Goal: Check status: Check status

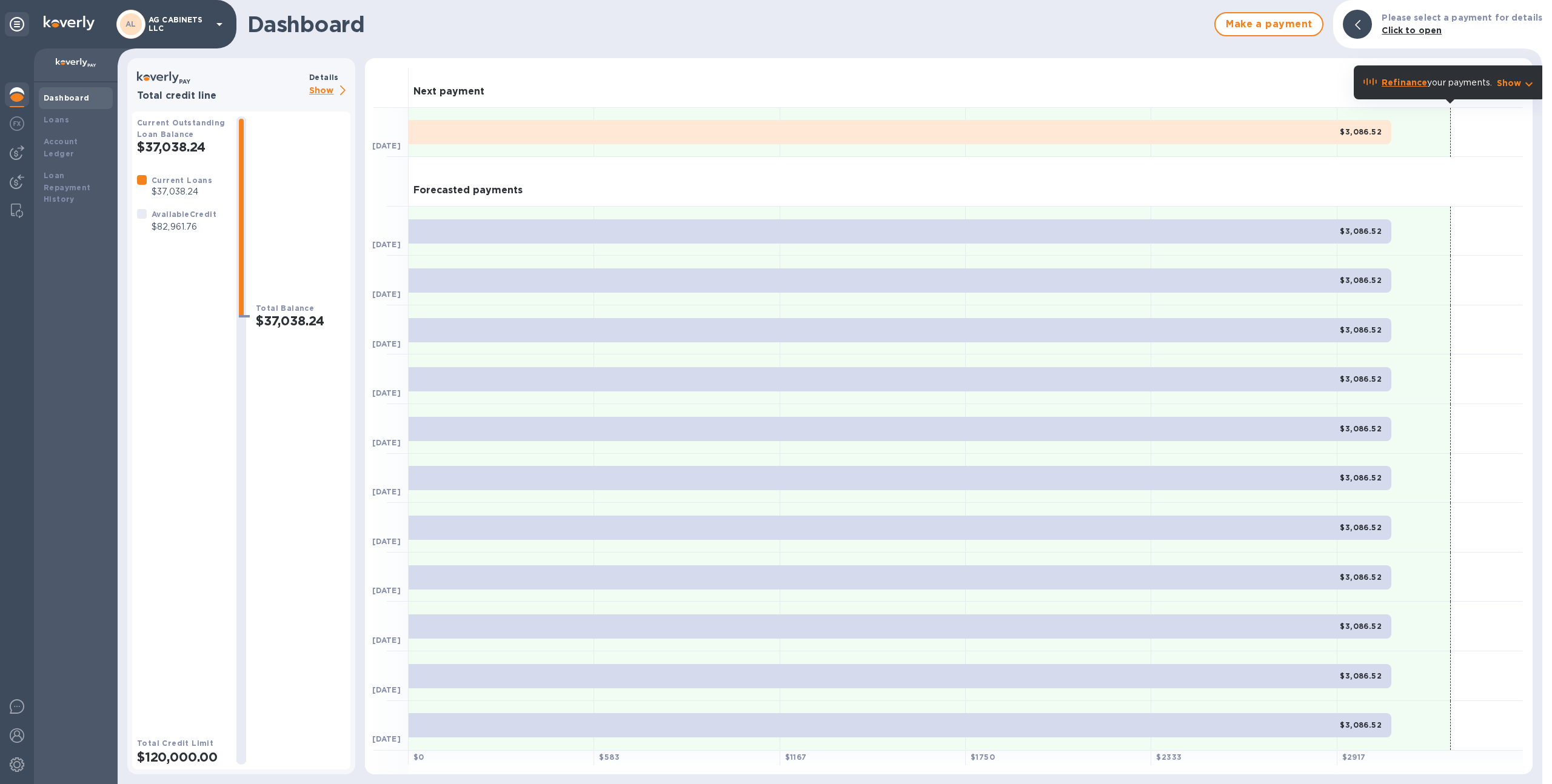
click at [172, 29] on p "AG CABINETS LLC" at bounding box center [179, 24] width 61 height 17
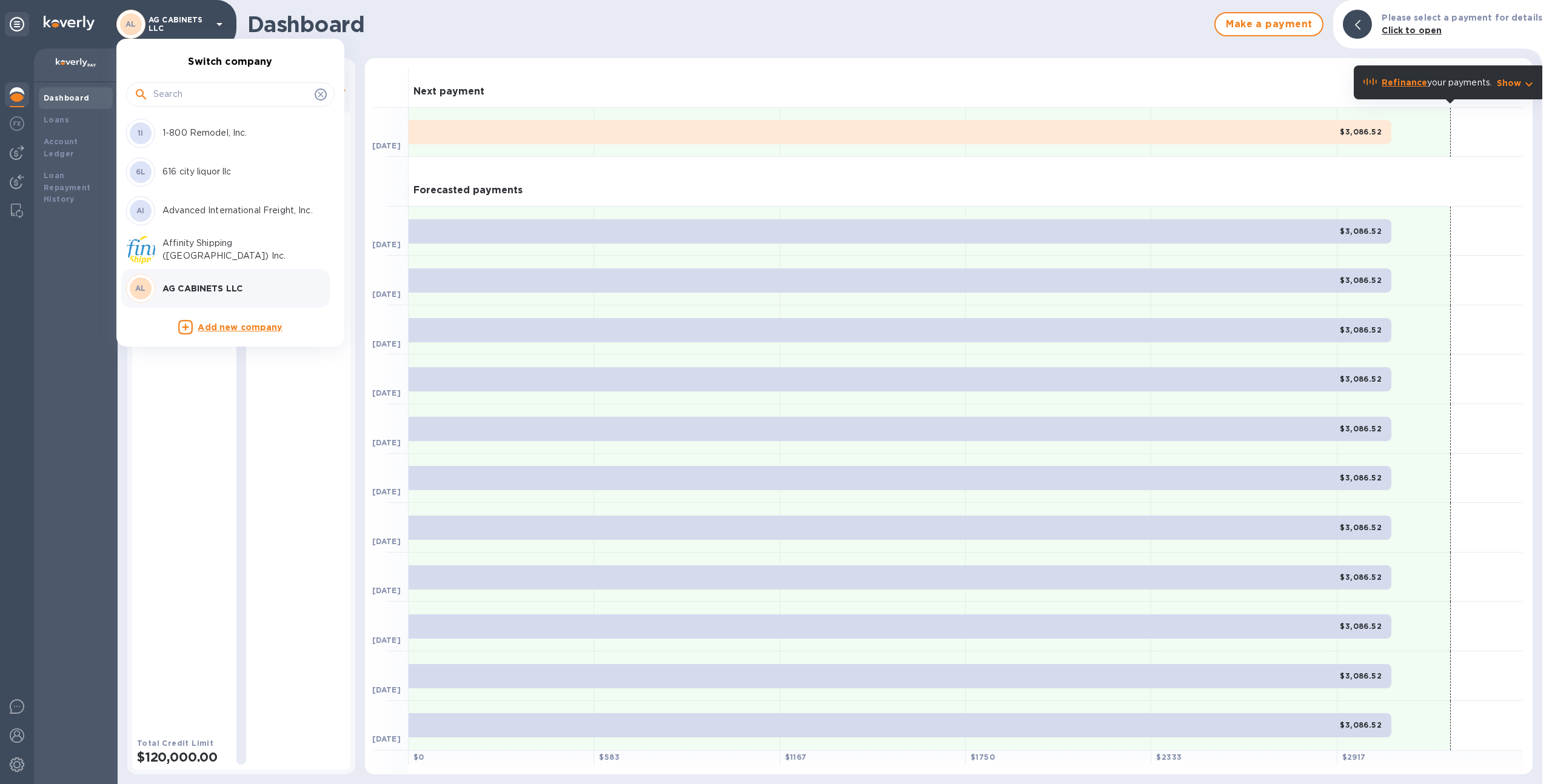
click at [183, 105] on div at bounding box center [230, 94] width 209 height 24
click at [186, 99] on input "text" at bounding box center [231, 94] width 156 height 18
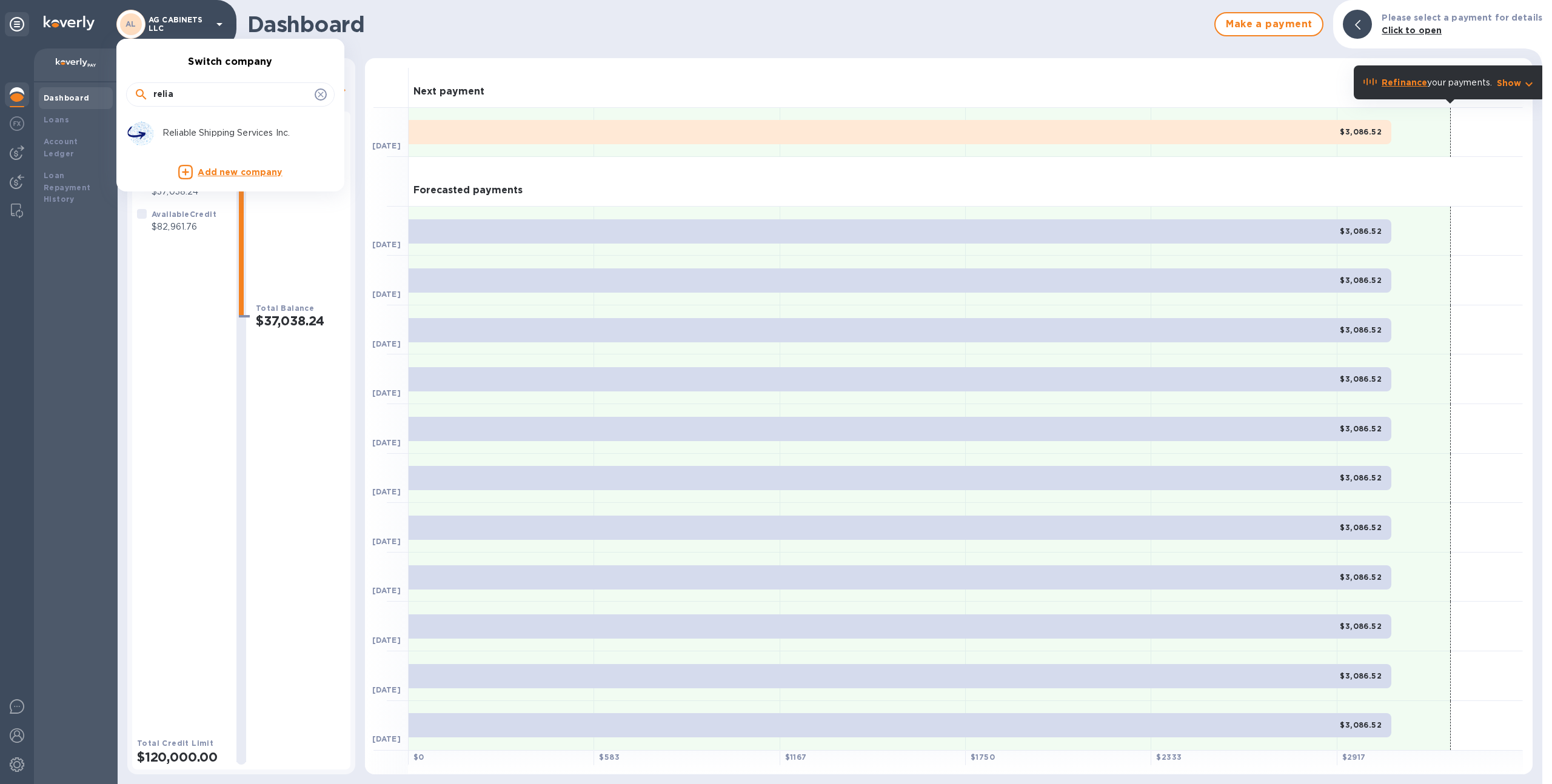
type input "relia"
click at [222, 126] on p "Reliable Shipping Services Inc." at bounding box center [238, 133] width 153 height 13
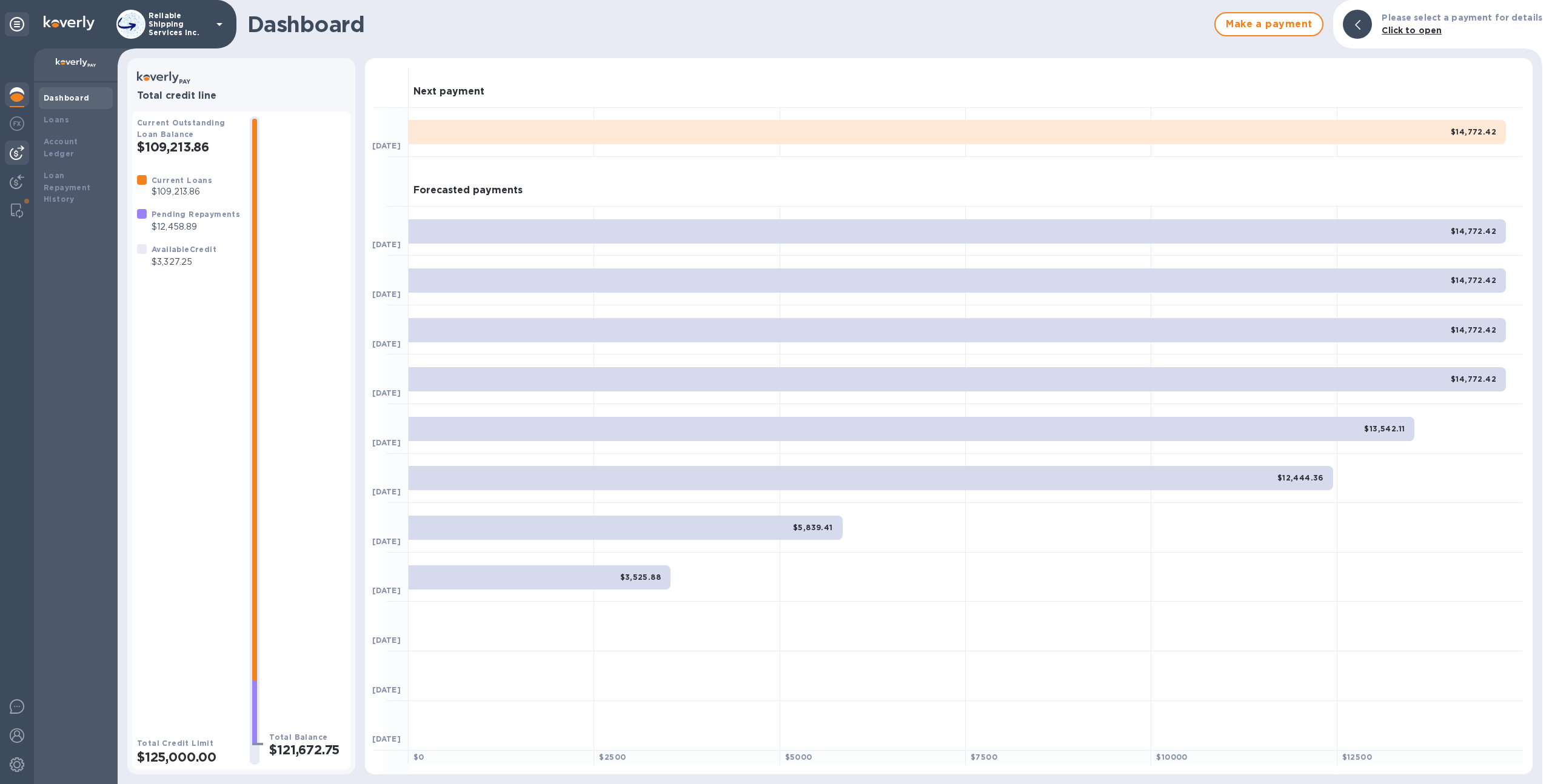
click at [19, 156] on img at bounding box center [16, 152] width 15 height 15
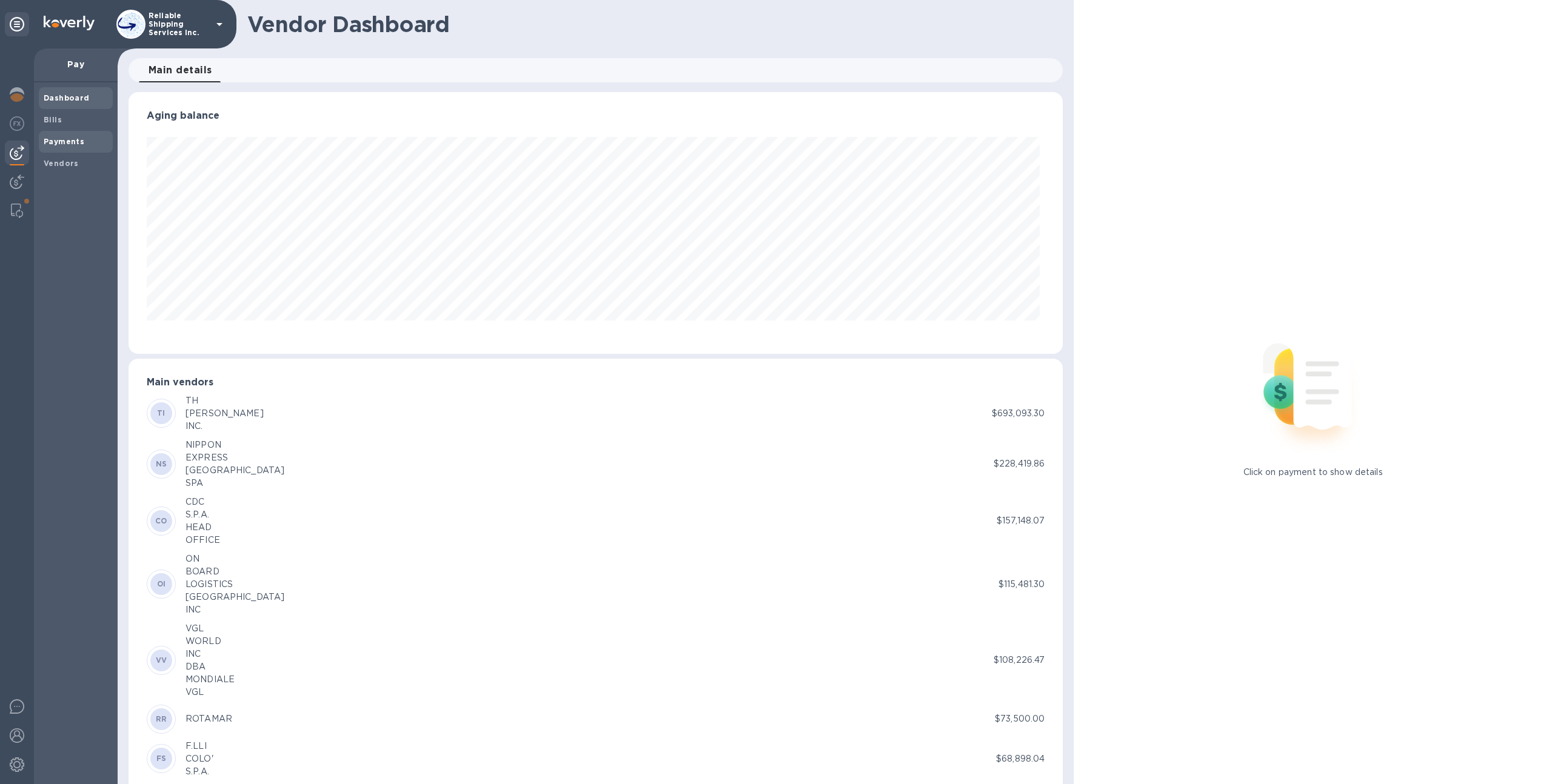
click at [68, 142] on b "Payments" at bounding box center [63, 141] width 41 height 9
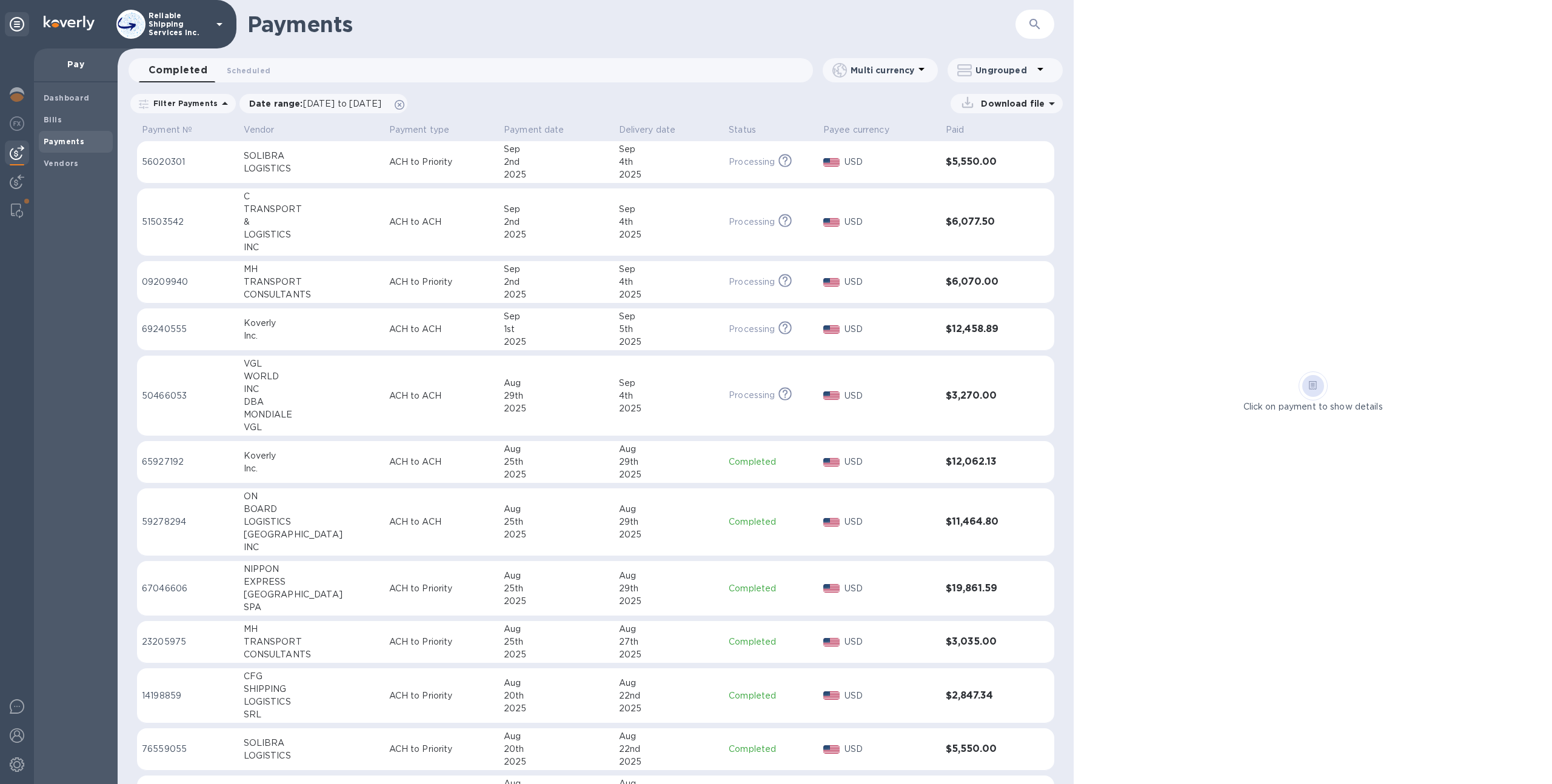
click at [402, 165] on p "ACH to Priority" at bounding box center [442, 162] width 106 height 13
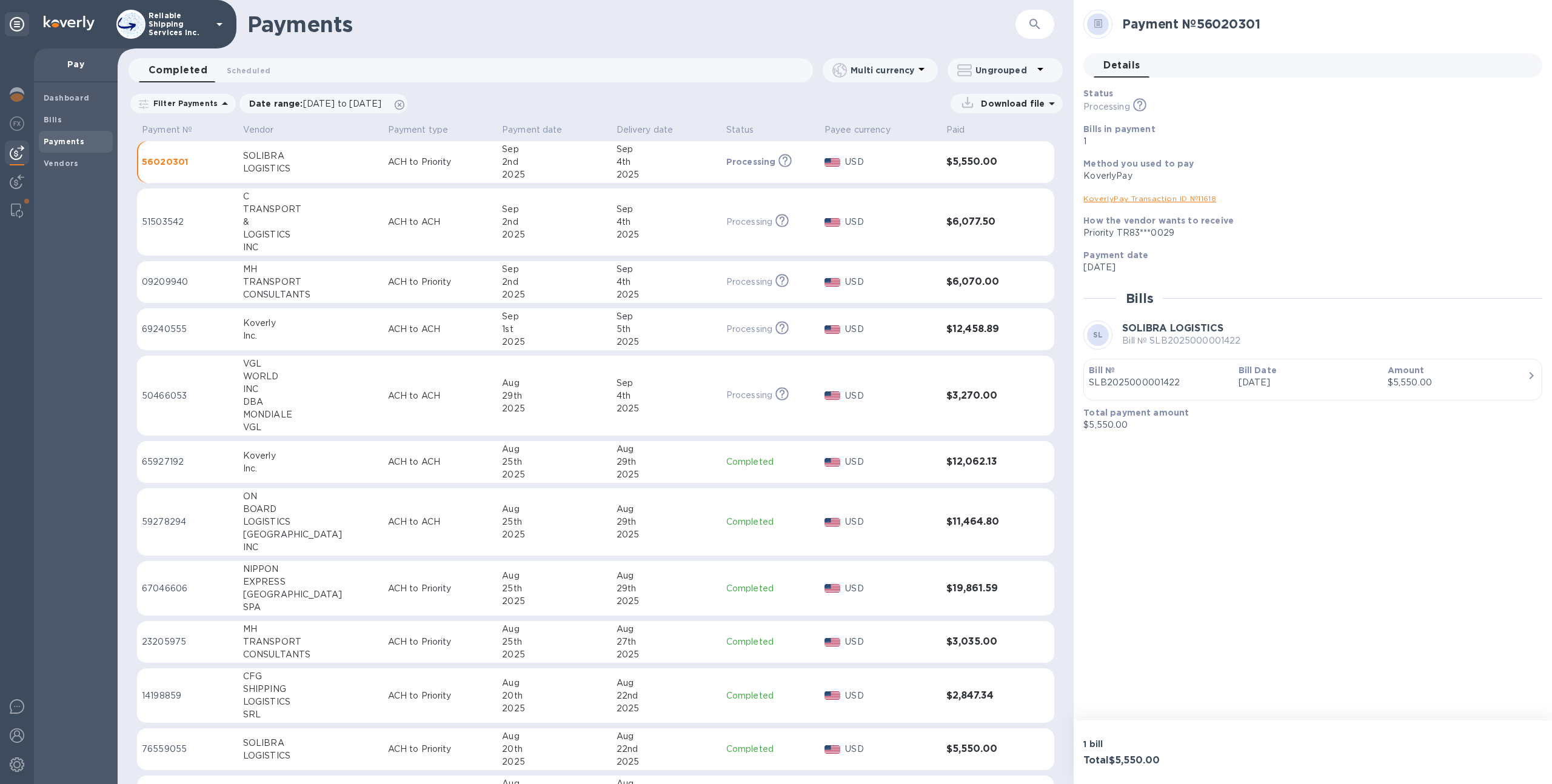
click at [411, 219] on p "ACH to ACH" at bounding box center [440, 222] width 105 height 13
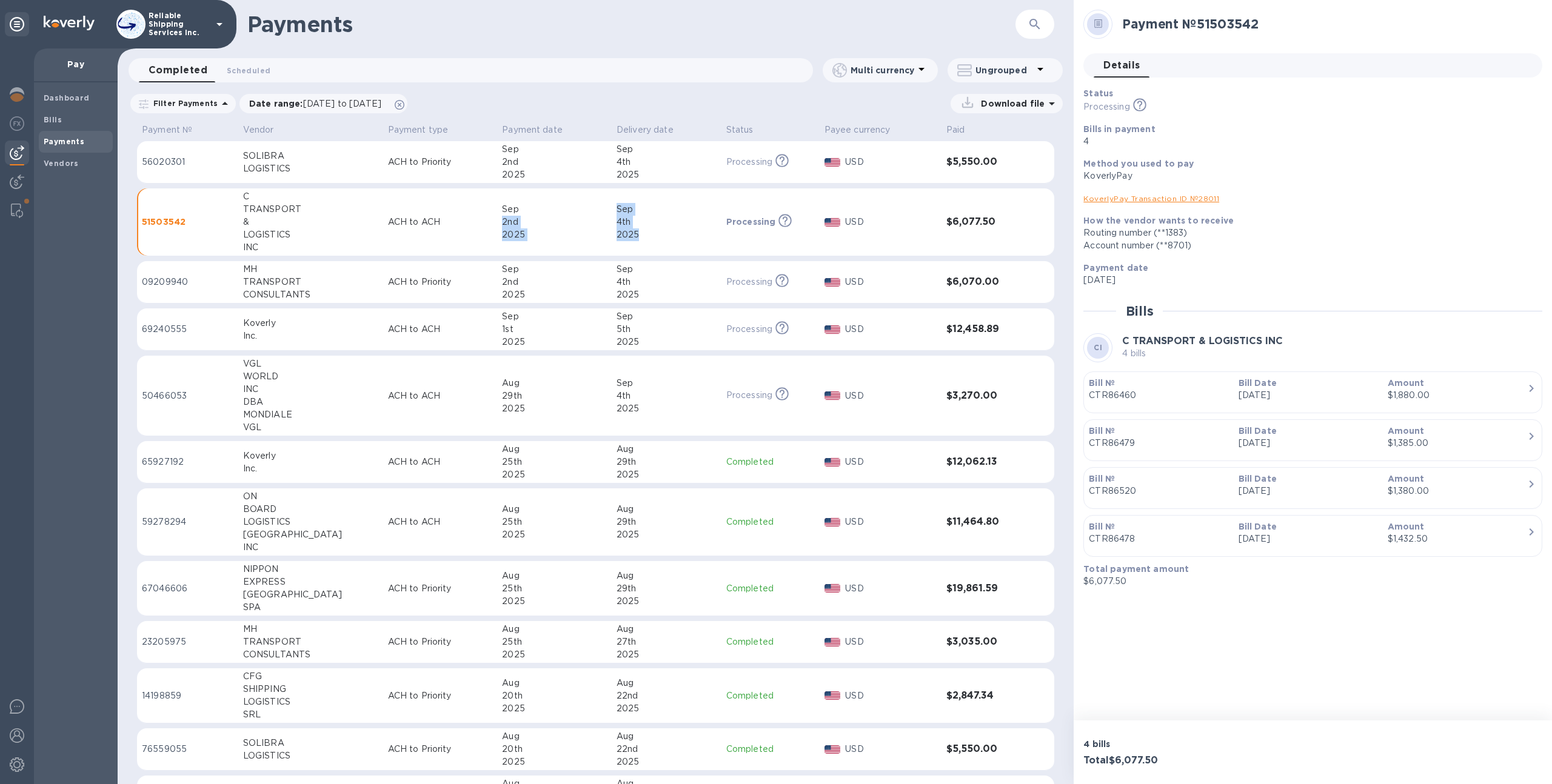
drag, startPoint x: 620, startPoint y: 236, endPoint x: 586, endPoint y: 214, distance: 40.5
click at [586, 214] on tr "51503542 C TRANSPORT & LOGISTICS INC ACH to ACH [DATE] [DATE] Processing This p…" at bounding box center [595, 223] width 917 height 68
click at [636, 226] on div "4th" at bounding box center [666, 222] width 100 height 13
drag, startPoint x: 620, startPoint y: 235, endPoint x: 582, endPoint y: 211, distance: 44.9
click at [582, 211] on tr "51503542 C TRANSPORT & LOGISTICS INC ACH to ACH [DATE] [DATE] Processing This p…" at bounding box center [595, 223] width 917 height 68
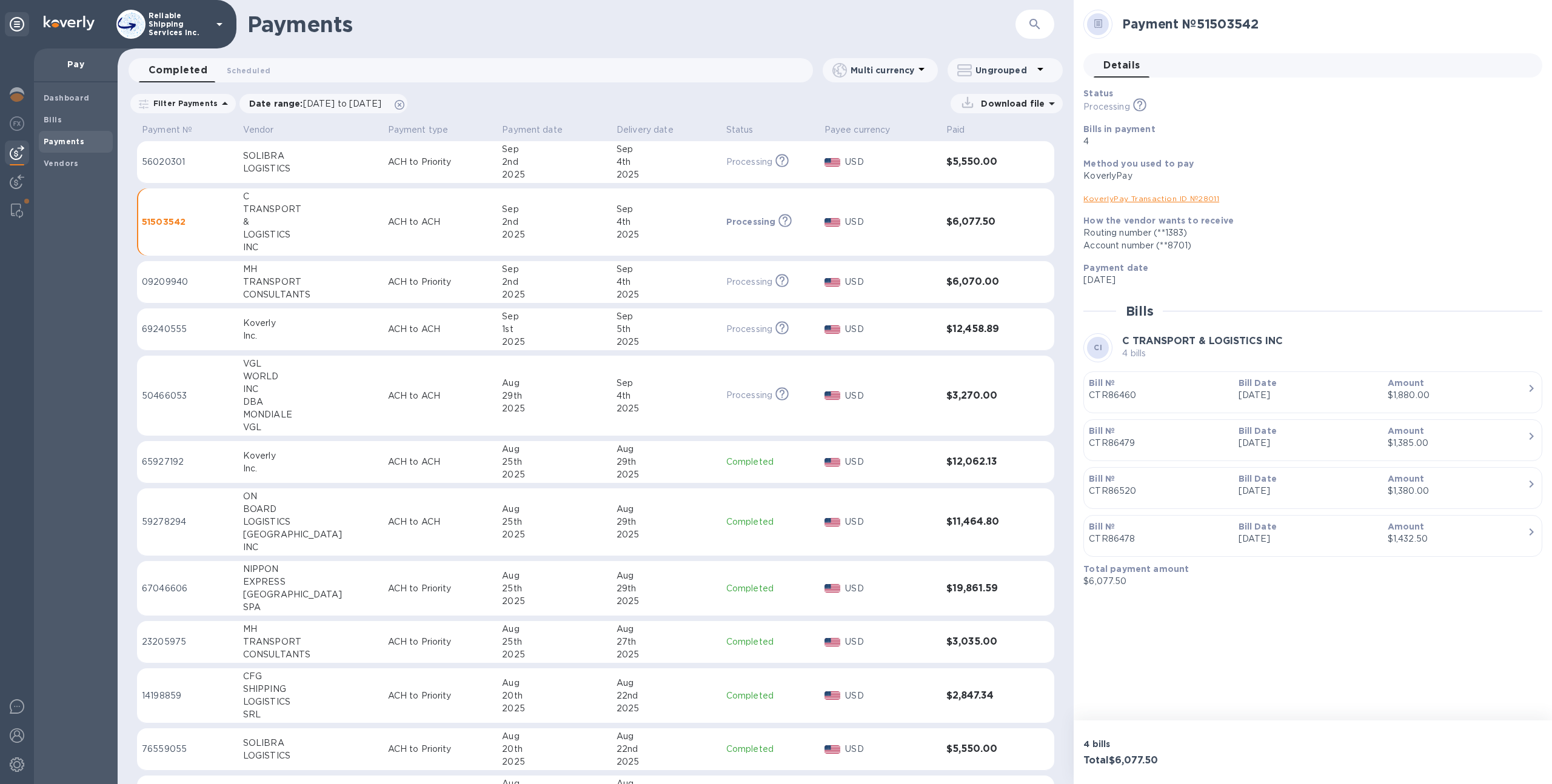
click at [618, 236] on div "2025" at bounding box center [666, 235] width 100 height 13
drag, startPoint x: 1127, startPoint y: 585, endPoint x: 1083, endPoint y: 581, distance: 44.2
click at [1083, 581] on p "$6,077.50" at bounding box center [1308, 581] width 449 height 13
copy p "$6,077.50"
click at [1175, 606] on div "Payment № 51503542 Details 0 Status Processing This payment is under compliance…" at bounding box center [1313, 360] width 478 height 721
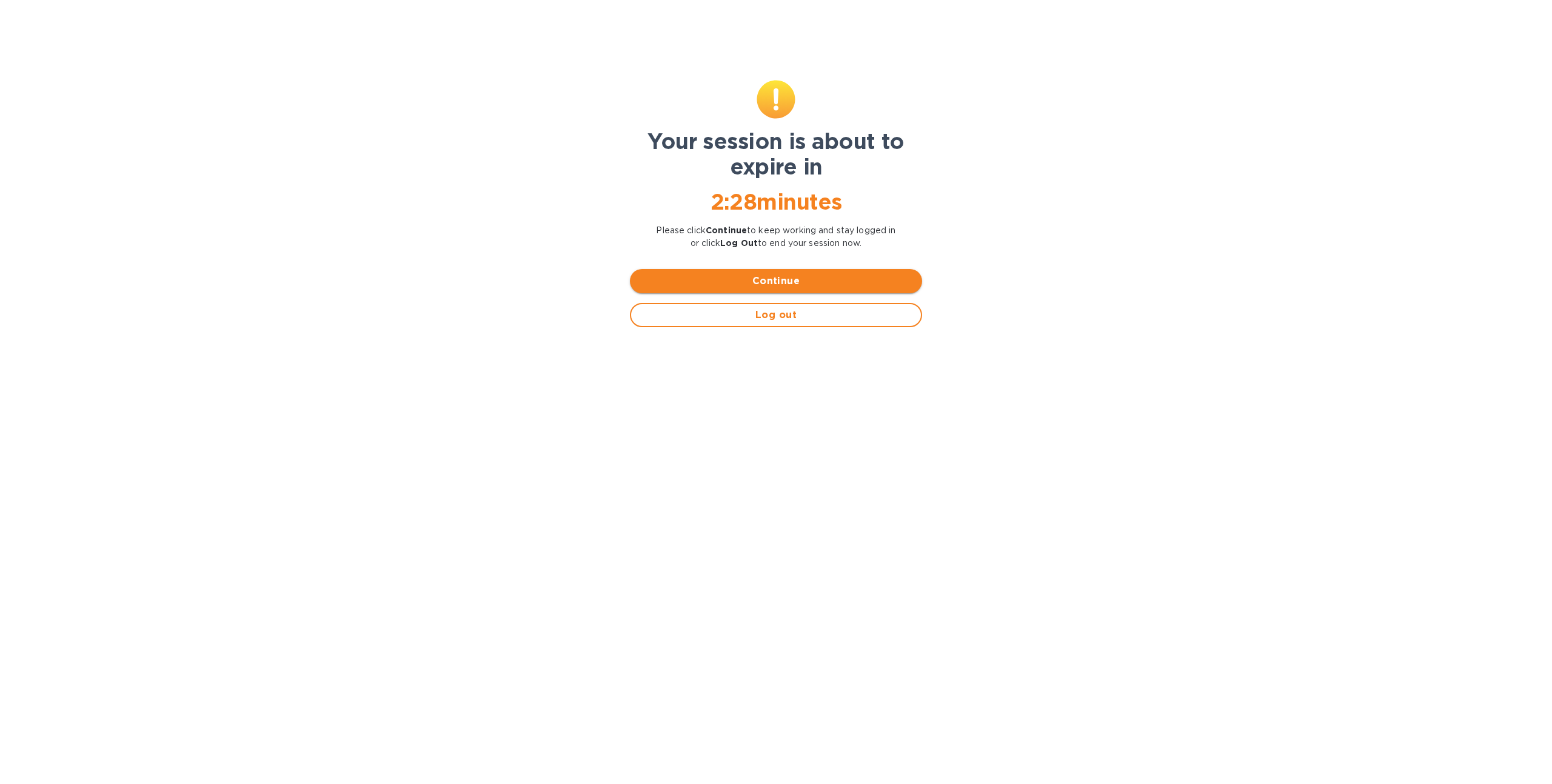
click at [733, 289] on button "Continue" at bounding box center [776, 282] width 292 height 24
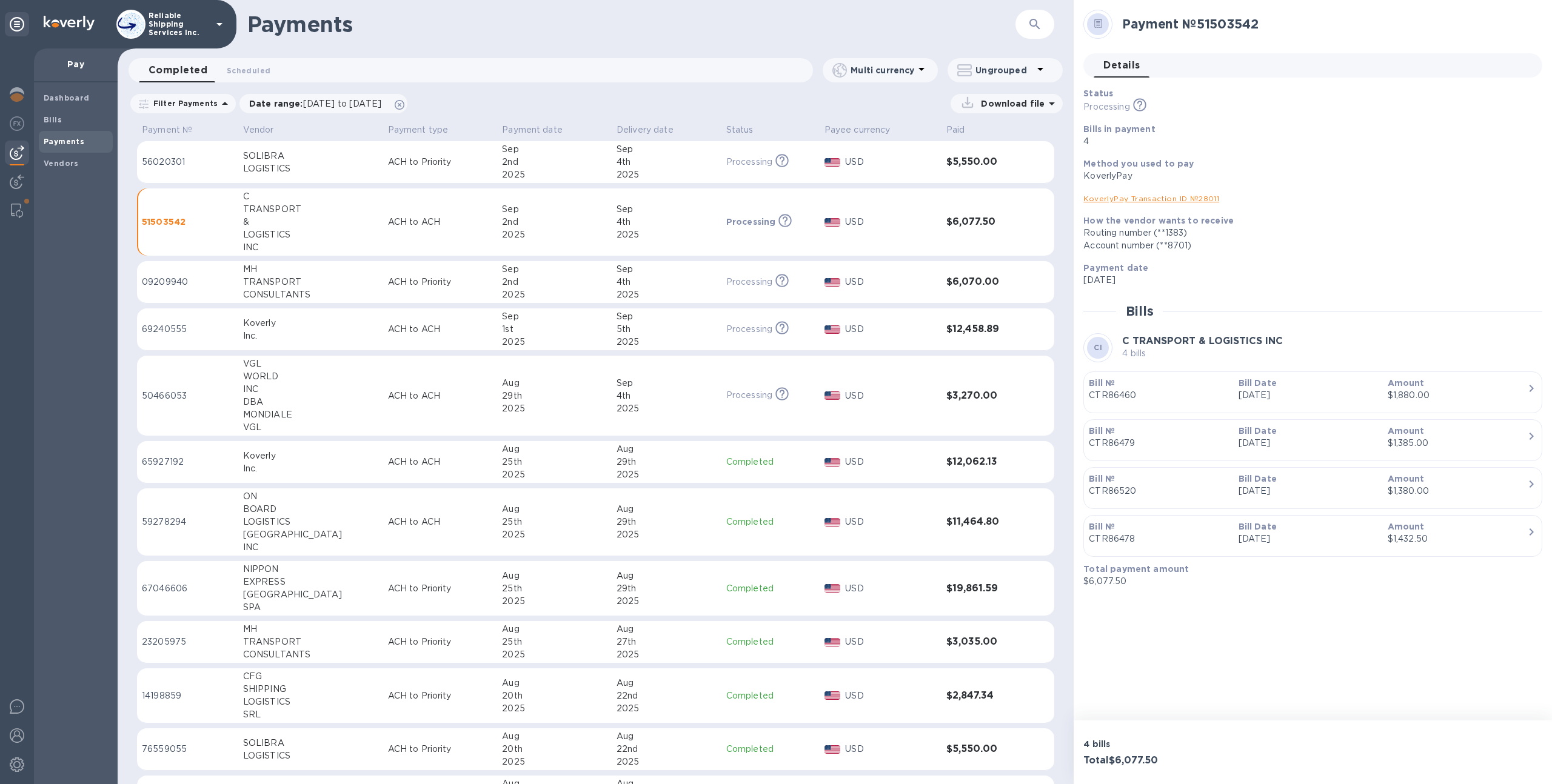
click at [196, 32] on p "Reliable Shipping Services Inc." at bounding box center [179, 23] width 61 height 25
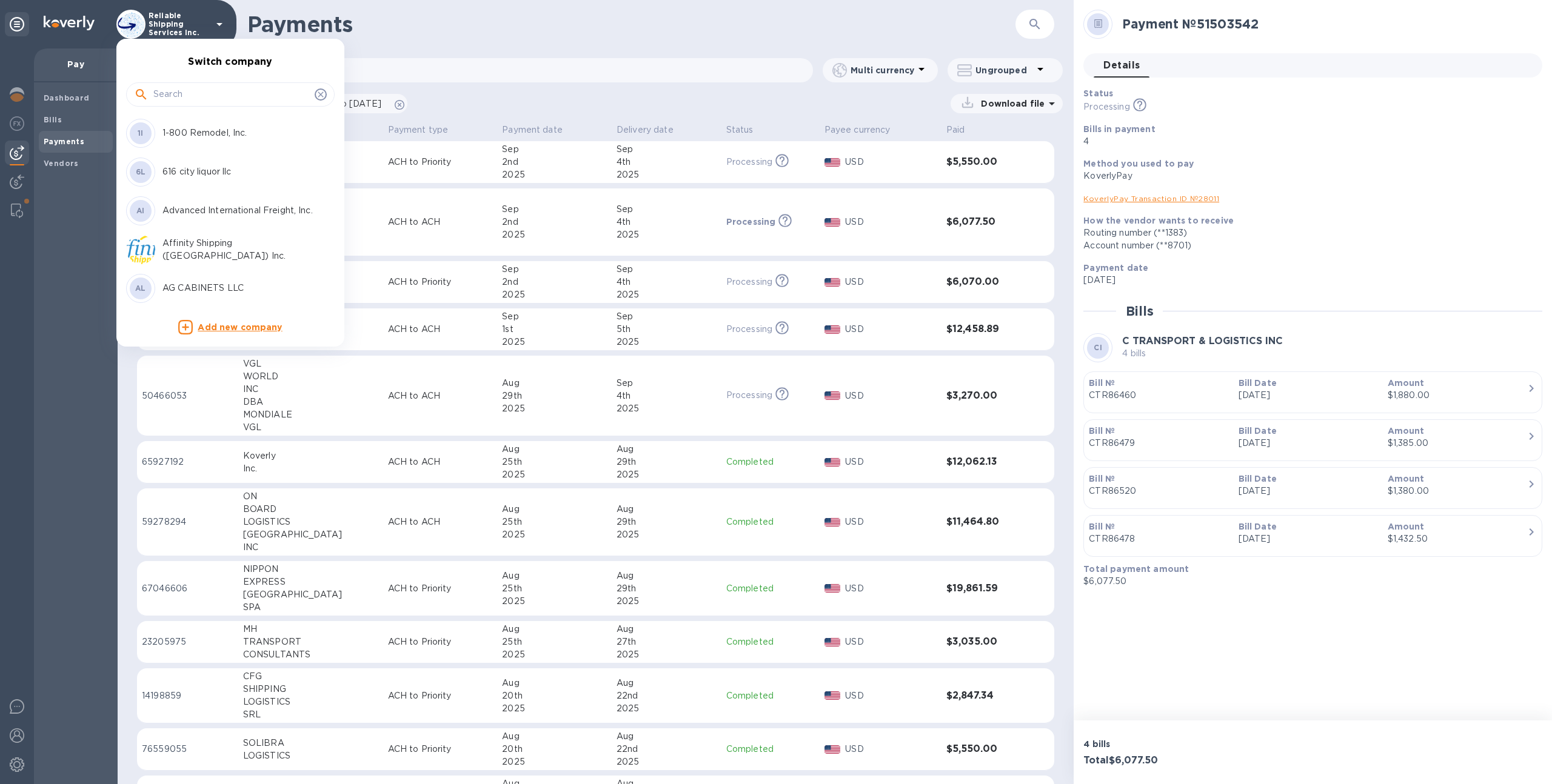
click at [205, 92] on input "text" at bounding box center [231, 94] width 156 height 18
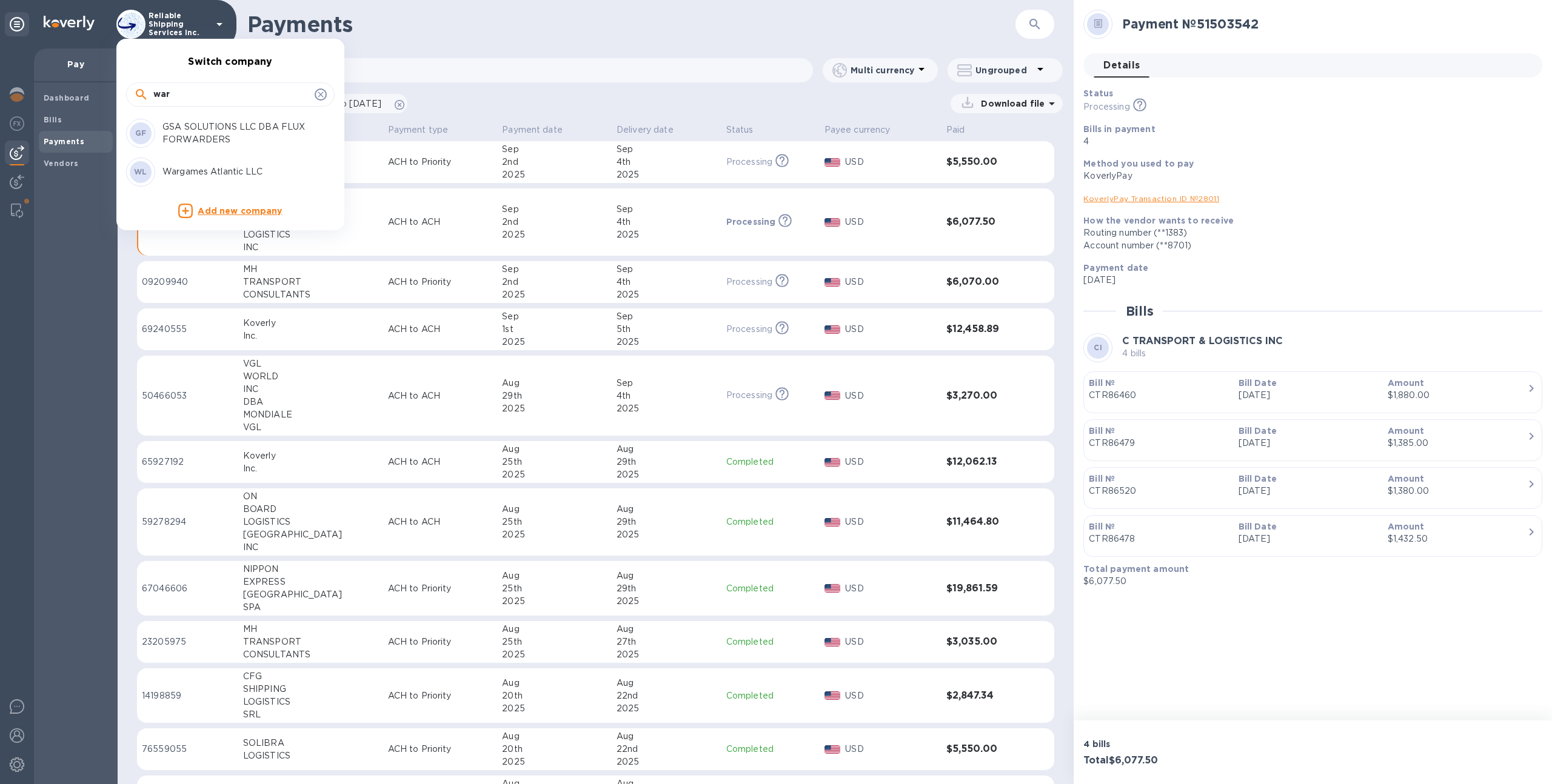
type input "war"
click at [205, 170] on p "Wargames Atlantic LLC" at bounding box center [238, 172] width 153 height 13
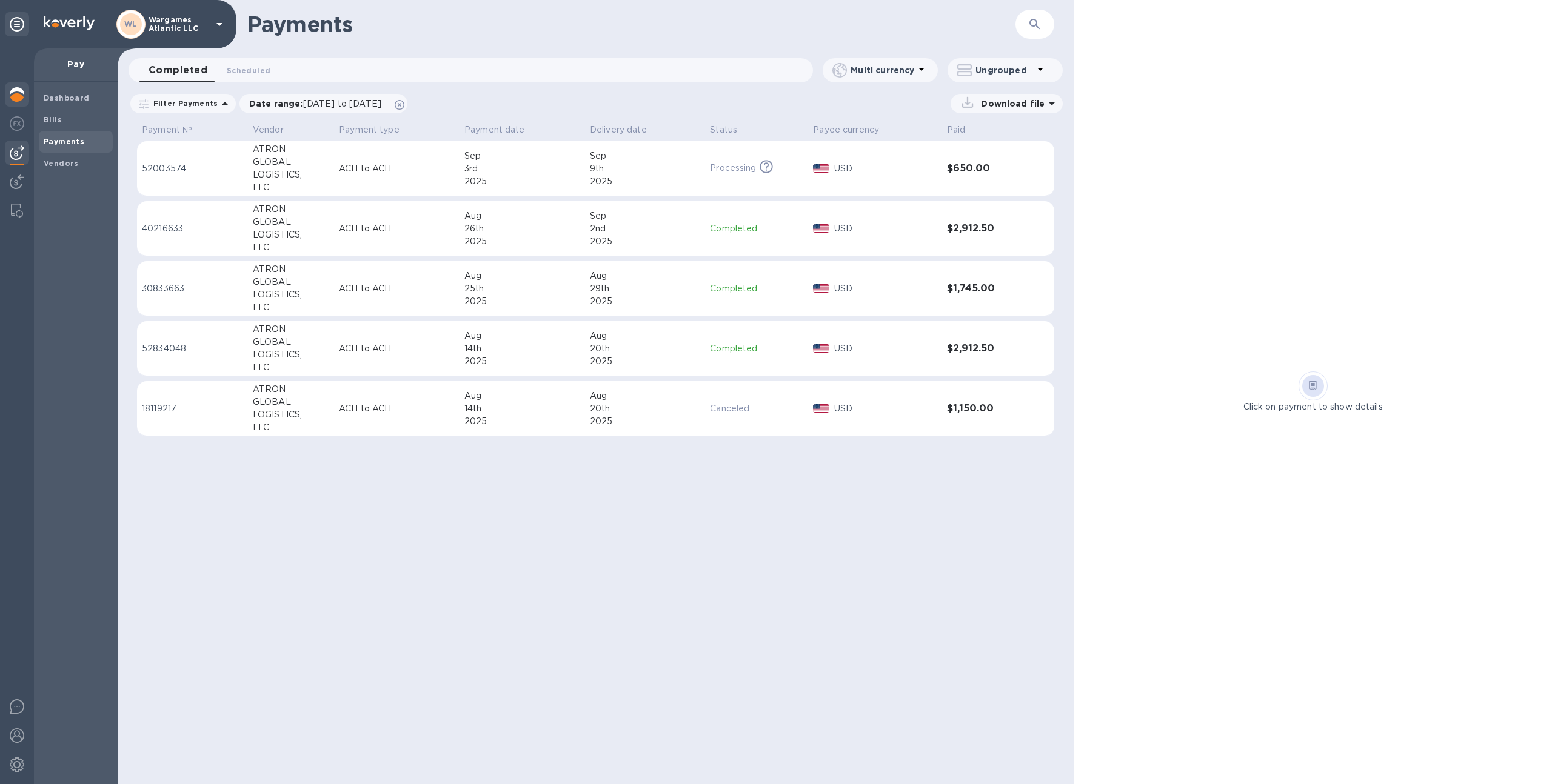
click at [15, 94] on img at bounding box center [16, 94] width 15 height 15
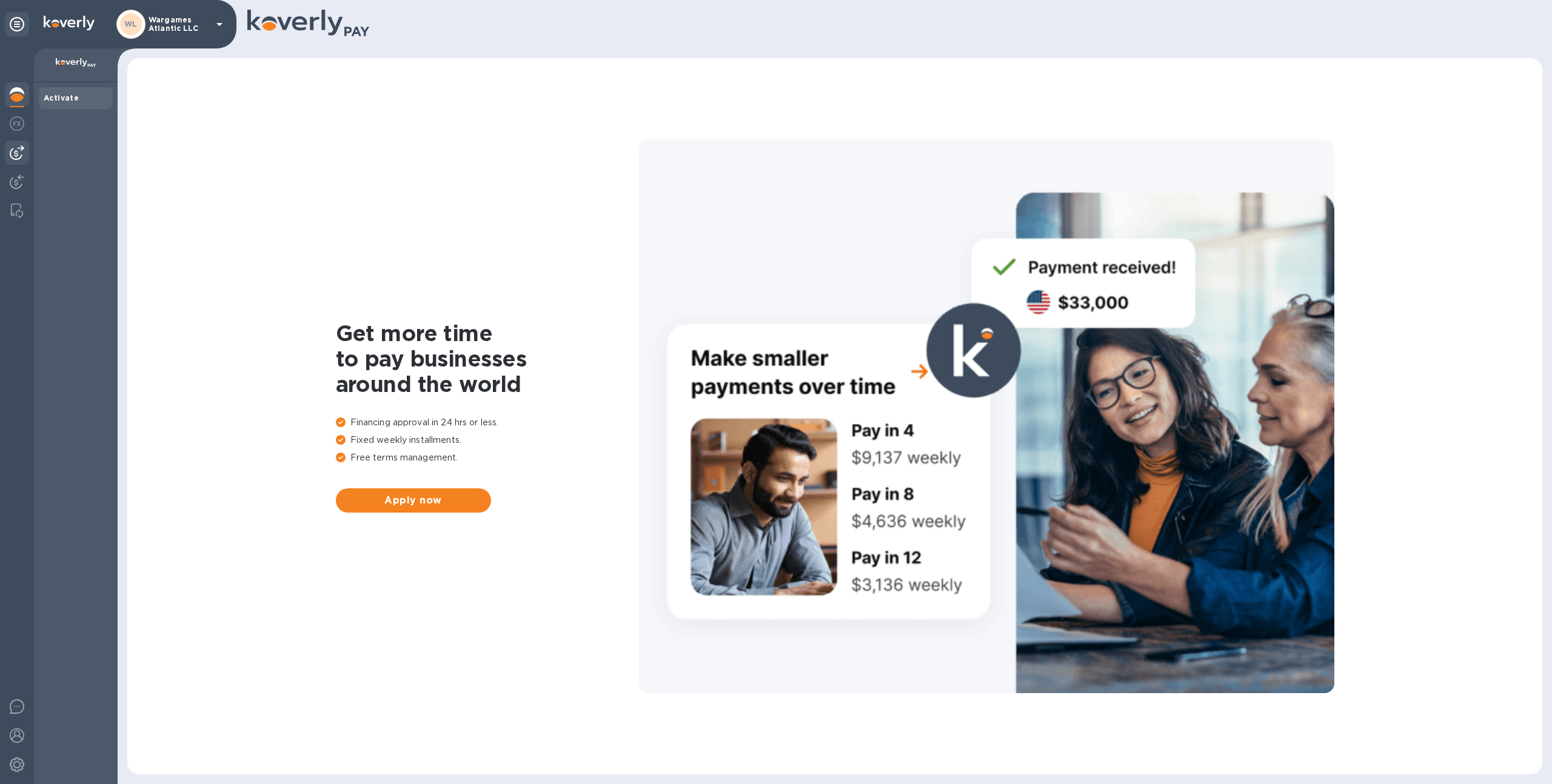
click at [14, 144] on div at bounding box center [17, 152] width 24 height 24
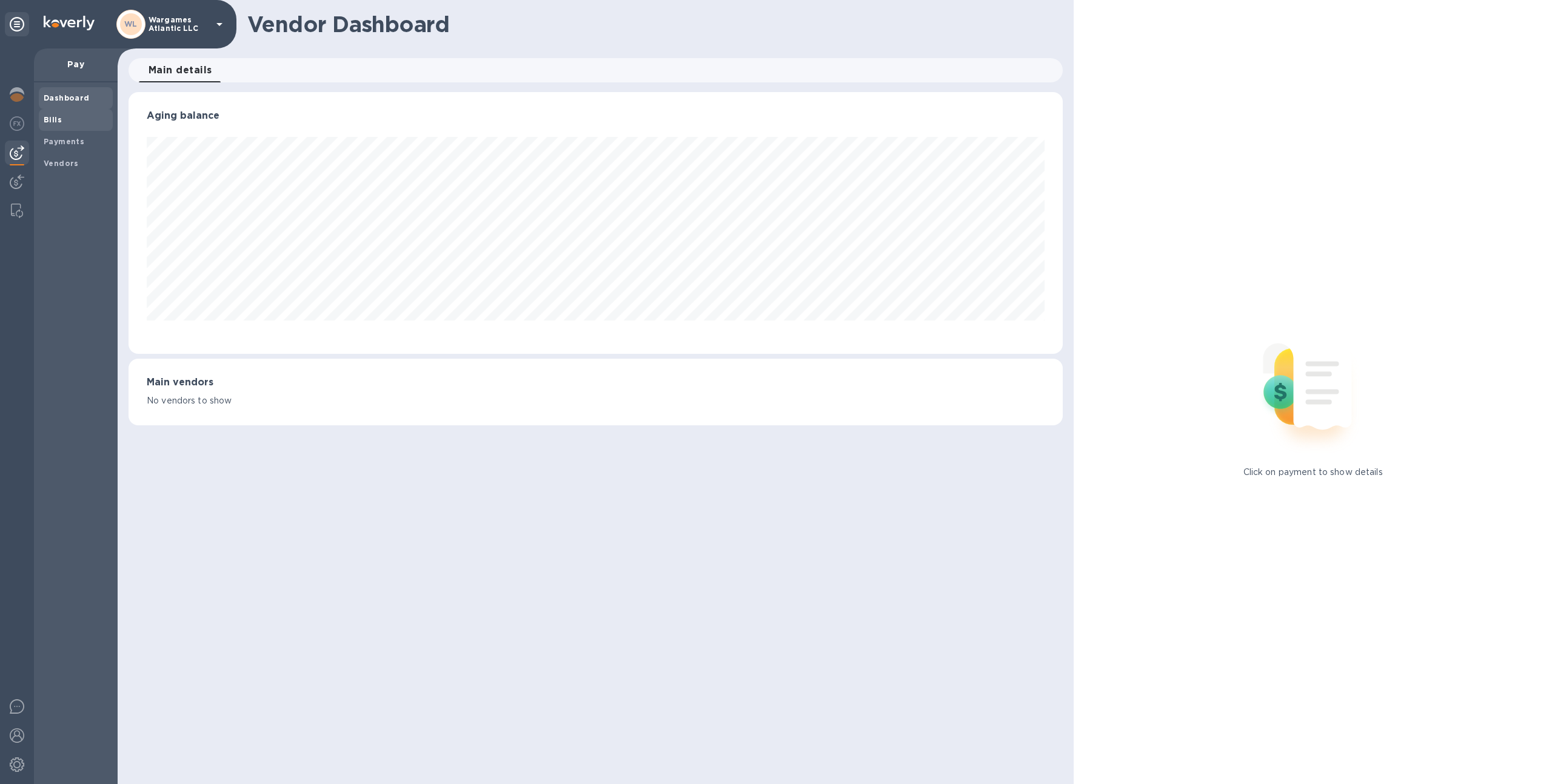
scroll to position [262, 935]
click at [76, 142] on b "Payments" at bounding box center [63, 141] width 41 height 9
